Goal: Contribute content

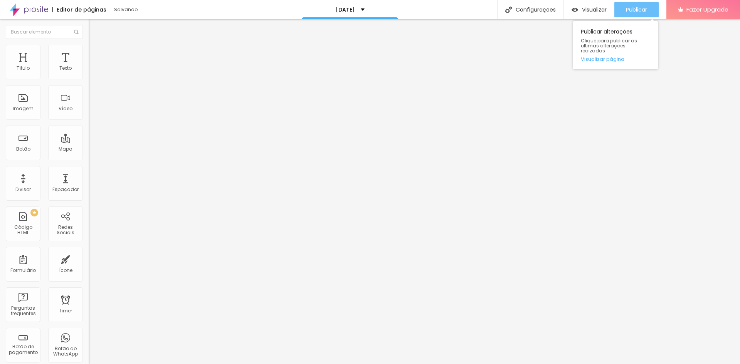
click at [627, 10] on span "Publicar" at bounding box center [636, 10] width 21 height 6
click at [627, 8] on span "Publicar" at bounding box center [636, 10] width 21 height 6
click at [636, 7] on span "Publicar" at bounding box center [636, 10] width 21 height 6
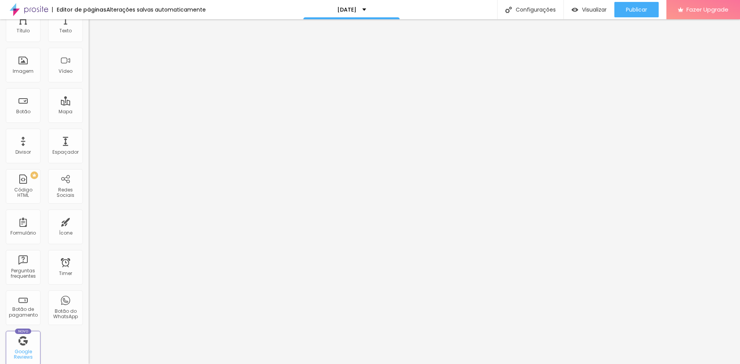
scroll to position [39, 0]
click at [22, 228] on div "Formulário" at bounding box center [23, 226] width 35 height 35
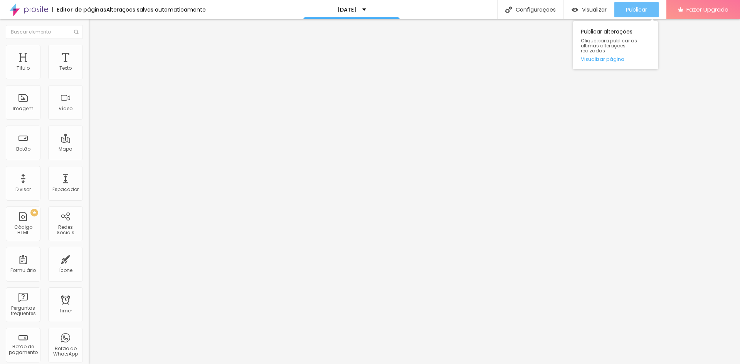
click at [643, 8] on span "Publicar" at bounding box center [636, 10] width 21 height 6
